Goal: Transaction & Acquisition: Download file/media

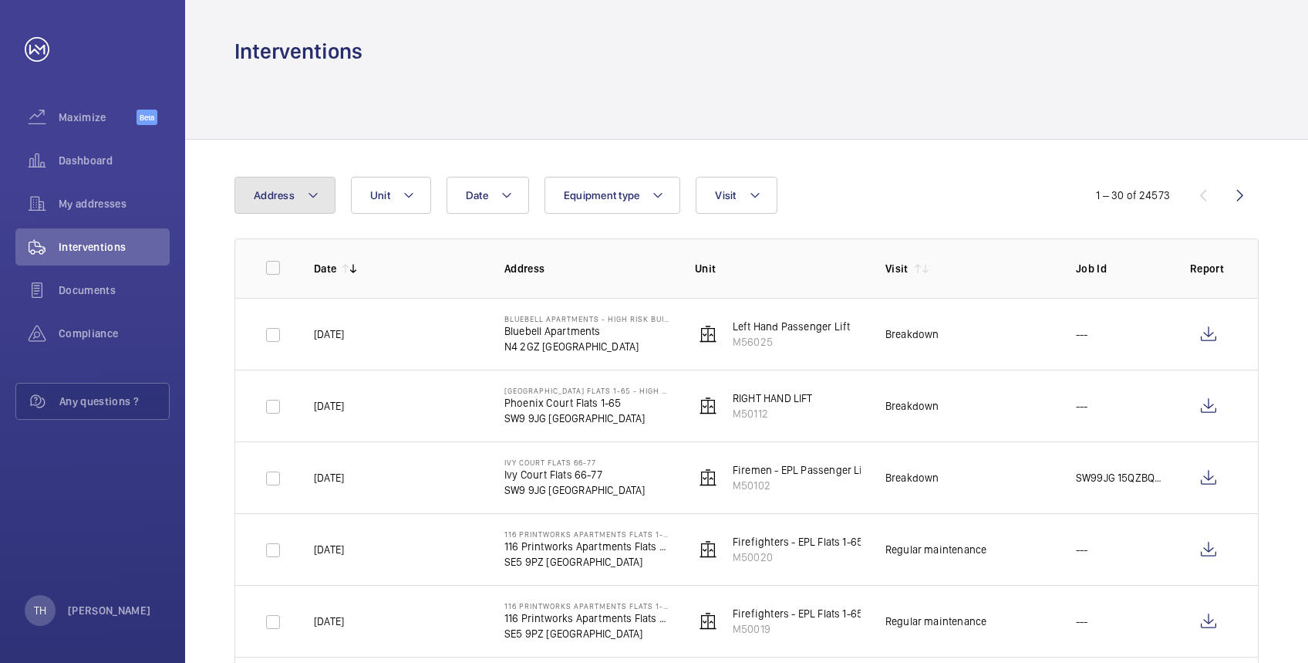
click at [314, 192] on mat-icon at bounding box center [313, 195] width 12 height 19
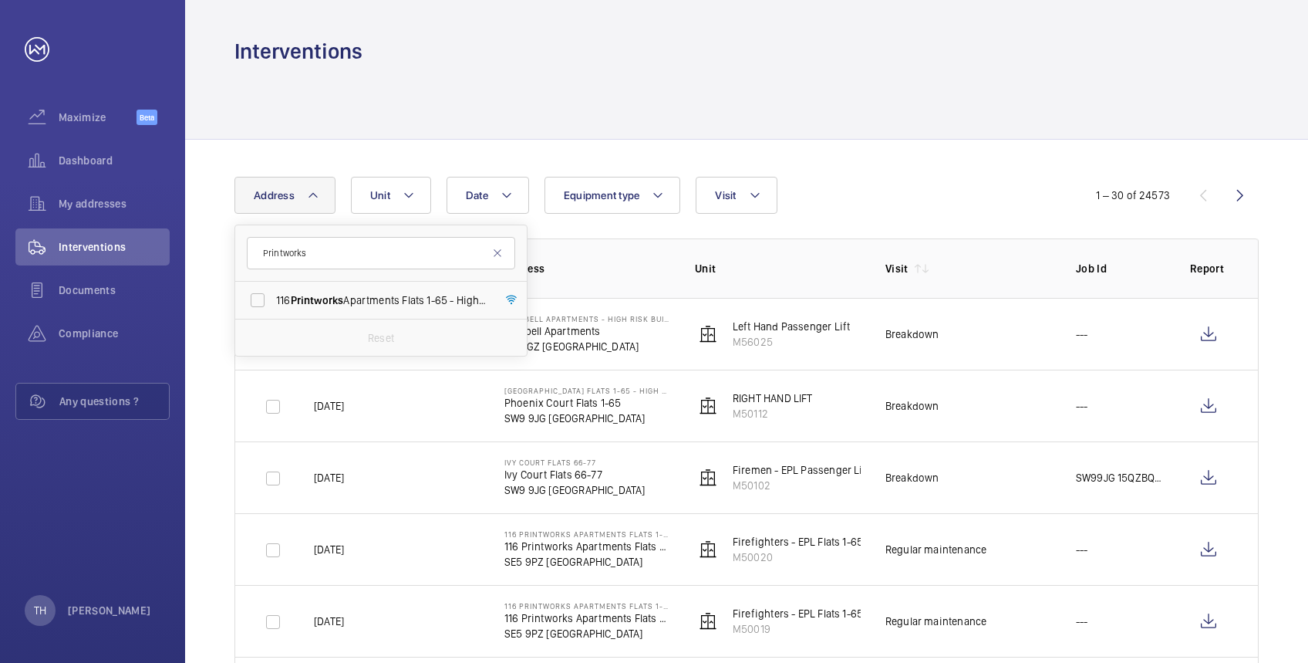
type input "Printworks"
click at [303, 296] on span "Printworks" at bounding box center [317, 300] width 53 height 12
click at [273, 296] on input "116 Printworks Apartments Flats 1-65 - High Risk Building - 116 Printworks Apar…" at bounding box center [257, 300] width 31 height 31
checkbox input "true"
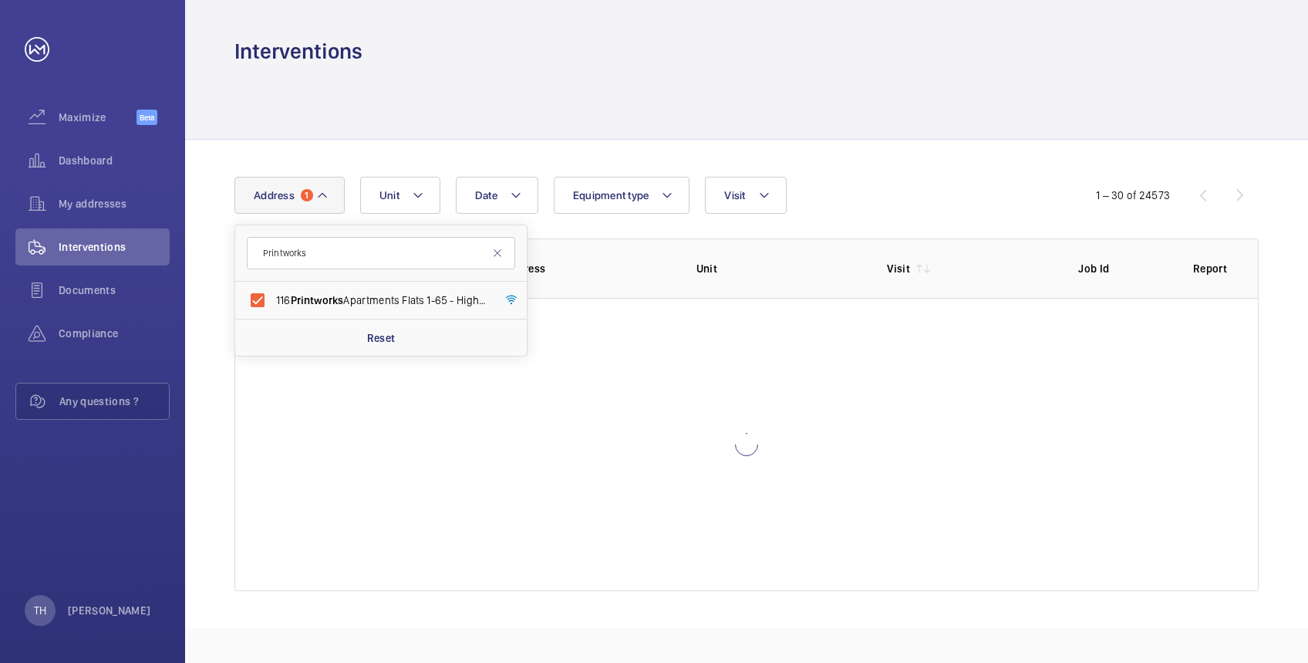
click at [531, 82] on div at bounding box center [746, 102] width 1024 height 73
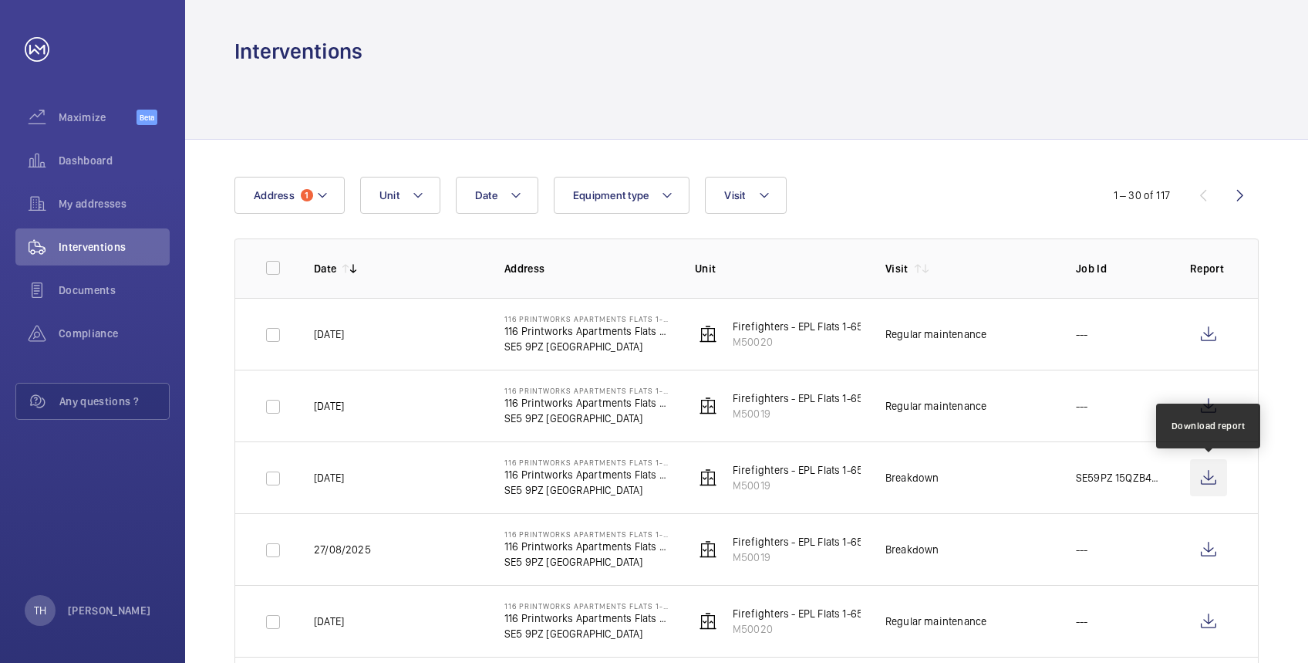
click at [1206, 475] on wm-front-icon-button at bounding box center [1208, 477] width 37 height 37
